Goal: Find specific page/section: Find specific page/section

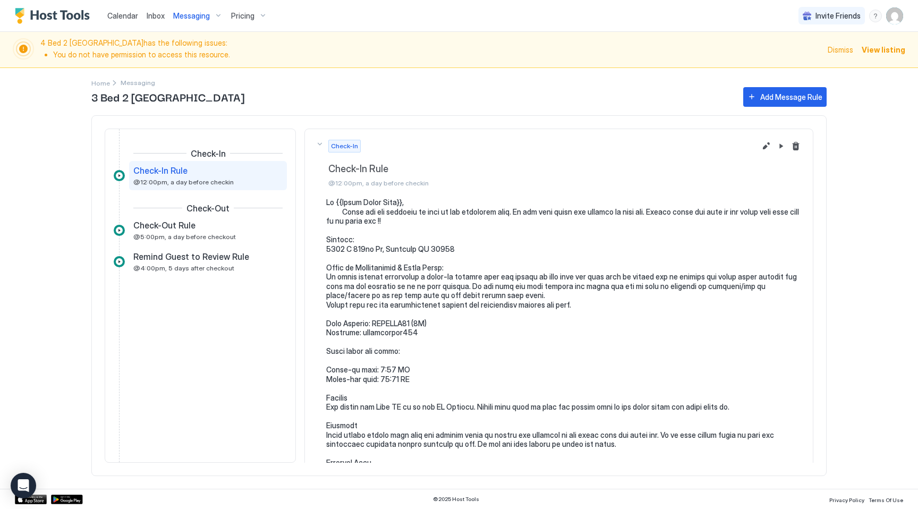
click at [251, 12] on span "Pricing" at bounding box center [242, 16] width 23 height 10
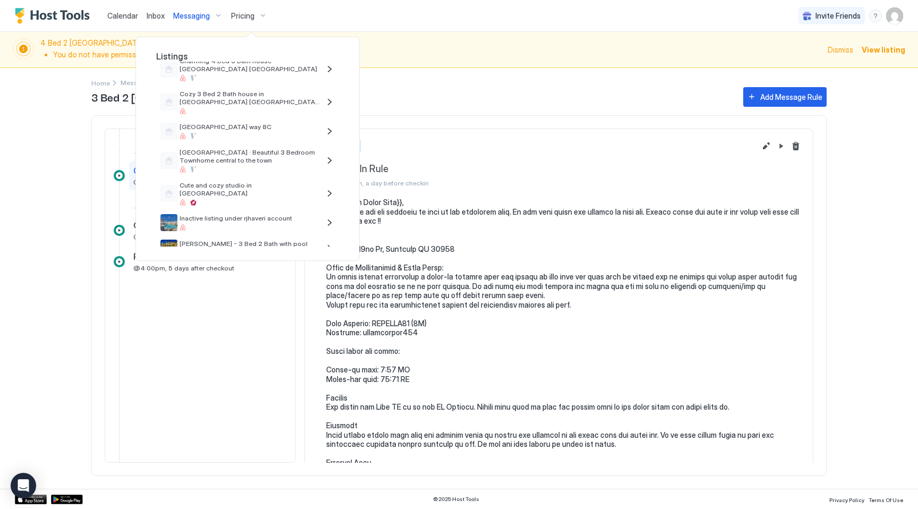
scroll to position [296, 0]
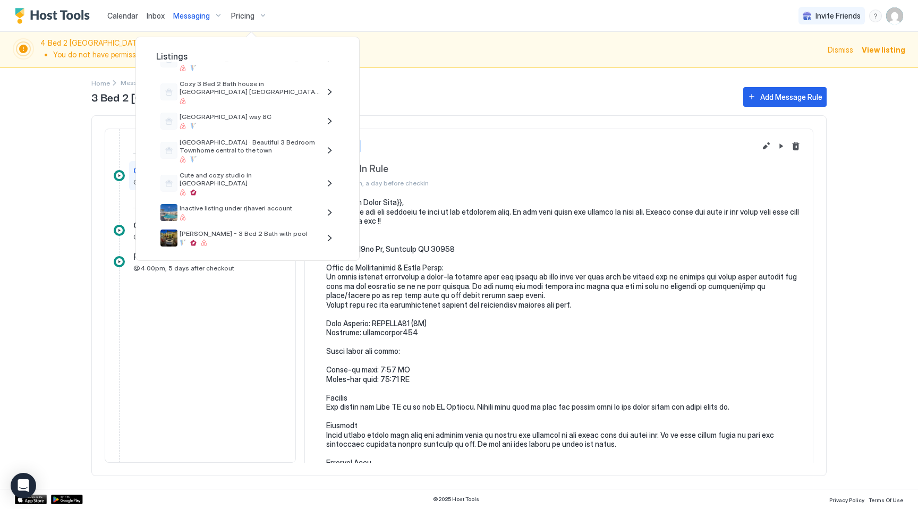
click at [419, 54] on div at bounding box center [459, 254] width 918 height 509
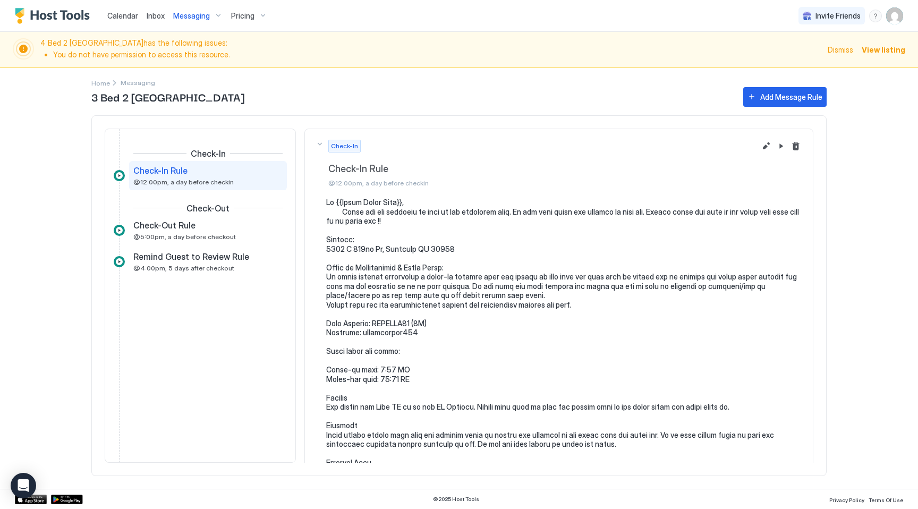
click at [115, 13] on span "Calendar" at bounding box center [122, 15] width 31 height 9
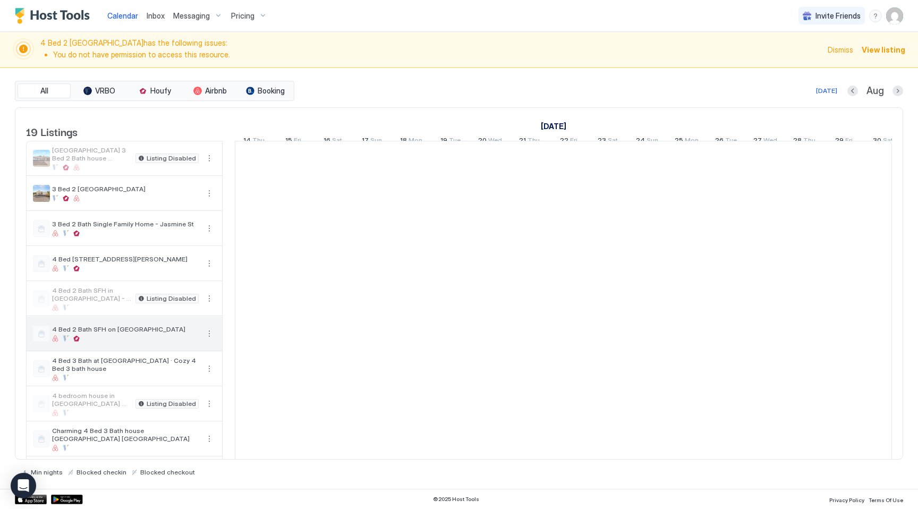
scroll to position [50, 0]
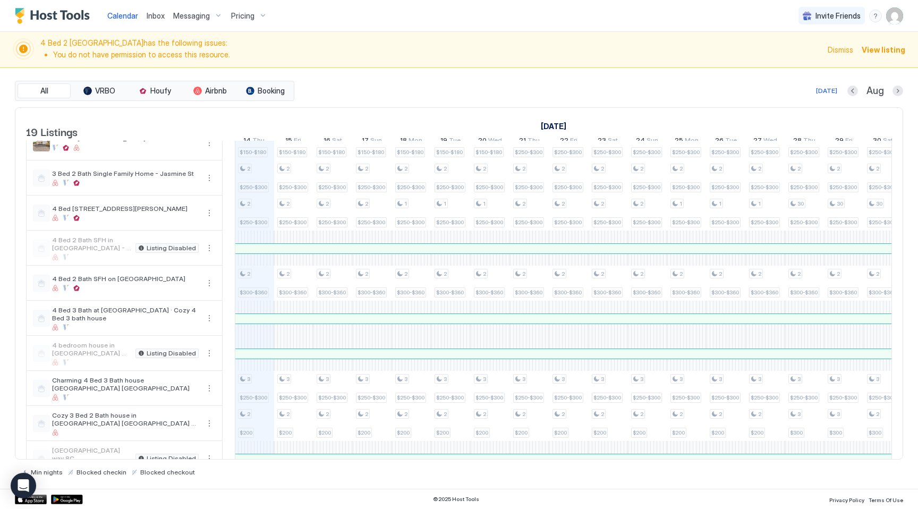
click at [289, 323] on div at bounding box center [289, 318] width 8 height 8
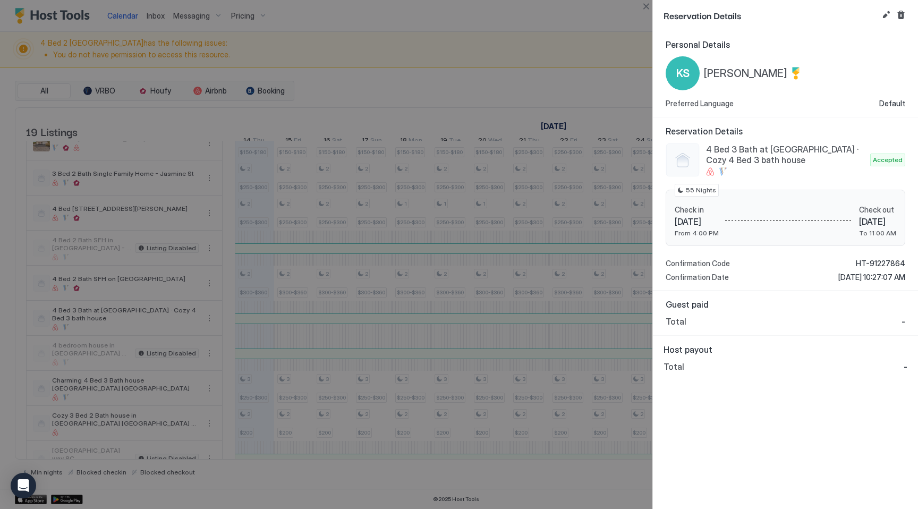
click at [493, 24] on div at bounding box center [459, 254] width 918 height 509
